Goal: Task Accomplishment & Management: Manage account settings

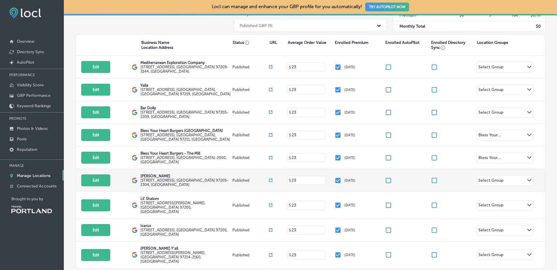
scroll to position [120, 0]
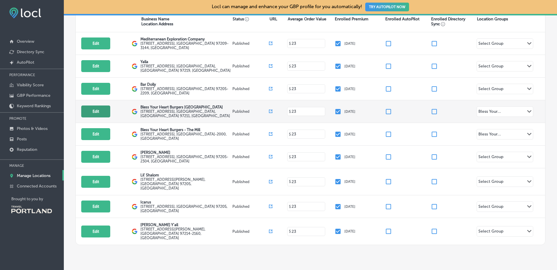
click at [99, 107] on button "Edit" at bounding box center [95, 111] width 29 height 12
select select "US"
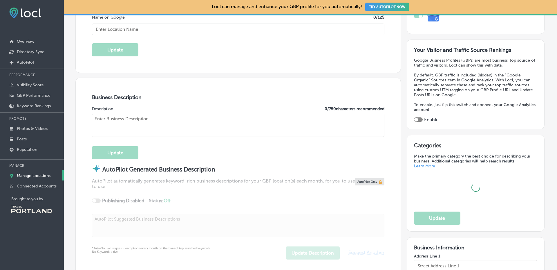
type input "Bless Your Heart Burgers [GEOGRAPHIC_DATA]"
type input "[EMAIL_ADDRESS][DOMAIN_NAME]"
type input "[URL][DOMAIN_NAME]"
type input "[STREET_ADDRESS]"
type input "[GEOGRAPHIC_DATA]"
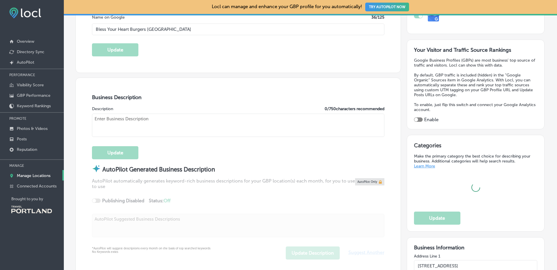
type input "97211"
type input "US"
type input "[URL][DOMAIN_NAME]"
checkbox input "true"
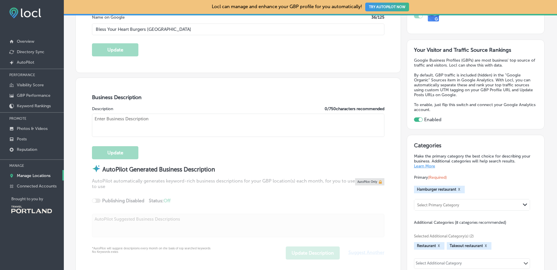
type textarea "Bless Your Heart is consistently named one of the best burger joints in the PNW…"
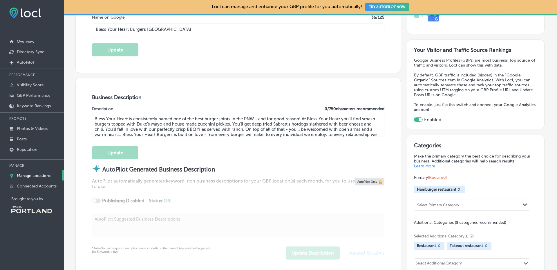
type input "[PHONE_NUMBER]"
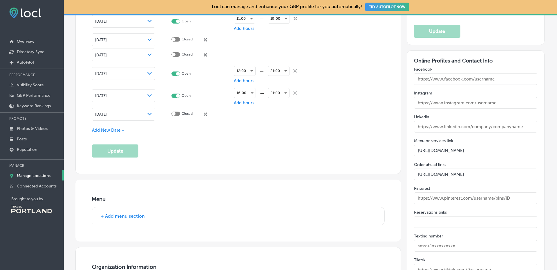
scroll to position [798, 0]
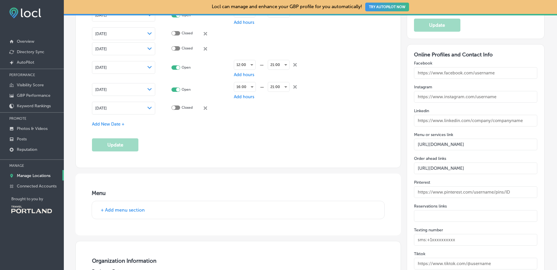
click at [116, 127] on div "Special Business Hours Enter hours for days when this business has an irregular…" at bounding box center [238, 24] width 293 height 253
click at [116, 124] on span "Add New Date +" at bounding box center [108, 123] width 33 height 5
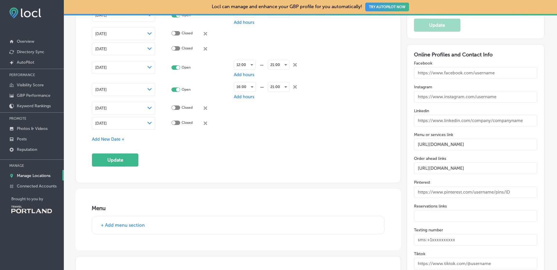
click at [175, 122] on div at bounding box center [176, 122] width 9 height 4
checkbox input "true"
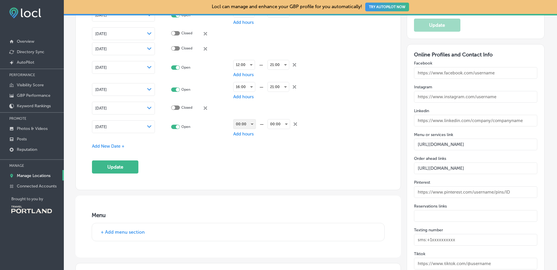
click at [251, 122] on div "00:00" at bounding box center [245, 123] width 22 height 9
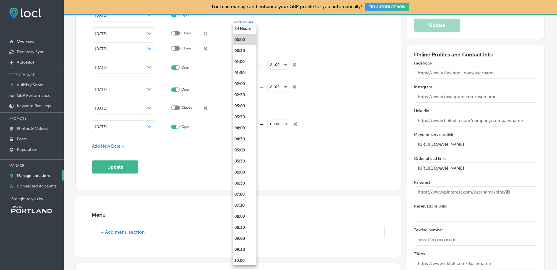
click at [325, 142] on div at bounding box center [278, 135] width 557 height 270
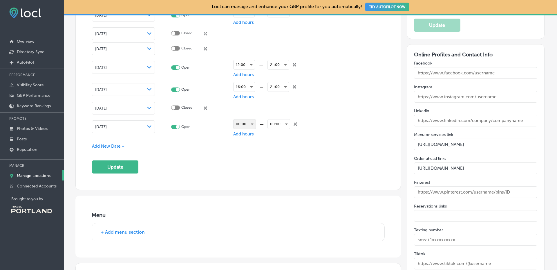
click at [247, 122] on div "00:00" at bounding box center [245, 123] width 22 height 9
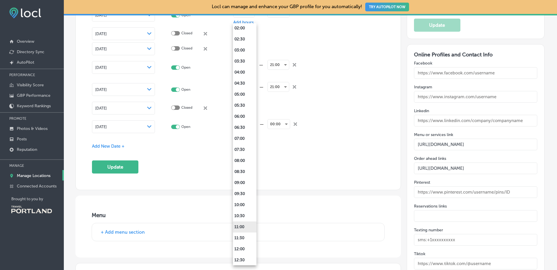
scroll to position [58, 0]
click at [244, 225] on li "11:00" at bounding box center [245, 224] width 24 height 11
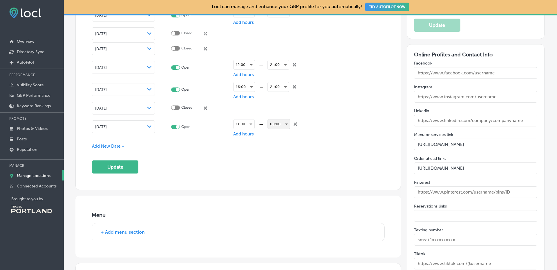
click at [279, 125] on div "00:00" at bounding box center [279, 123] width 22 height 9
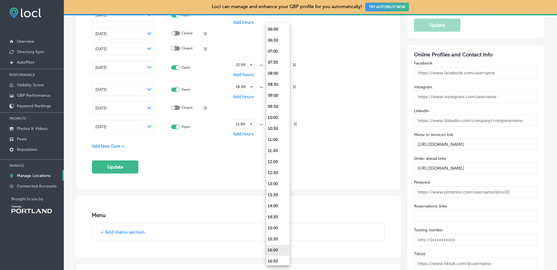
scroll to position [145, 0]
click at [280, 236] on li "15:30" at bounding box center [278, 236] width 24 height 11
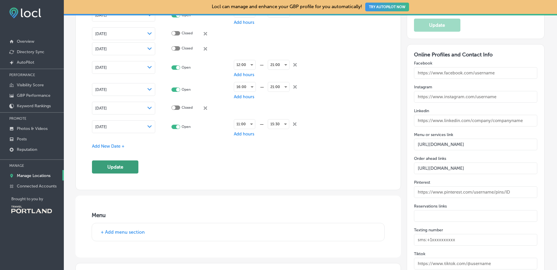
click at [120, 166] on button "Update" at bounding box center [115, 166] width 46 height 13
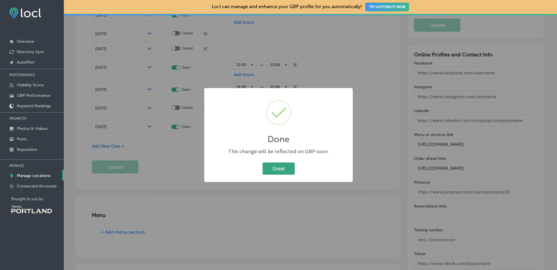
click at [275, 170] on button "Great" at bounding box center [279, 168] width 32 height 12
